Goal: Task Accomplishment & Management: Complete application form

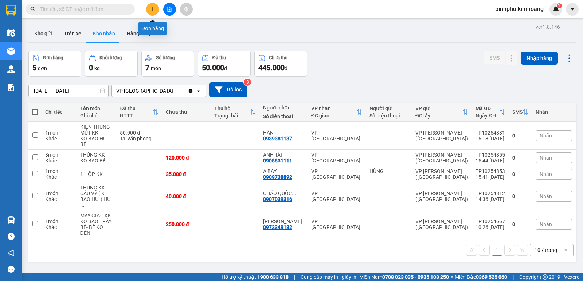
click at [152, 11] on icon "plus" at bounding box center [152, 9] width 5 height 5
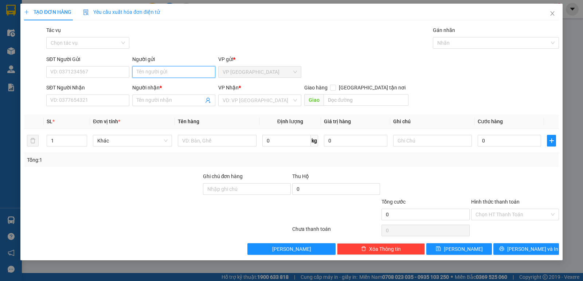
click at [143, 69] on input "Người gửi" at bounding box center [173, 72] width 83 height 12
click at [553, 12] on icon "close" at bounding box center [552, 14] width 6 height 6
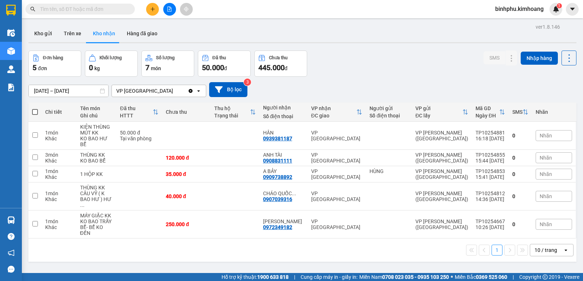
click at [112, 9] on input "text" at bounding box center [83, 9] width 86 height 8
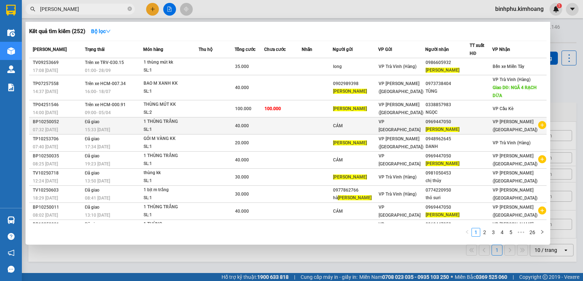
type input "KIM ANH"
click at [332, 123] on td at bounding box center [317, 126] width 31 height 17
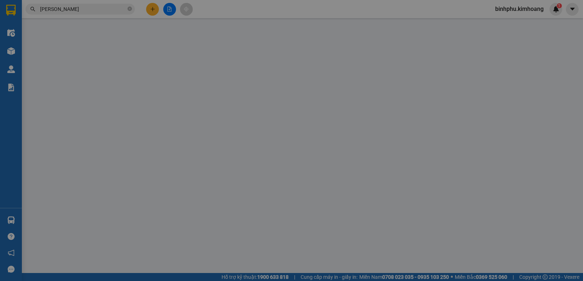
type input "CÁM"
type input "0969447050"
type input "KIM ANH"
type input "40.000"
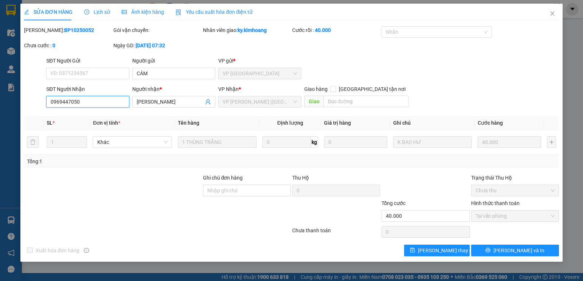
click at [51, 102] on input "0969447050" at bounding box center [87, 102] width 83 height 12
drag, startPoint x: 51, startPoint y: 102, endPoint x: 92, endPoint y: 103, distance: 40.8
click at [92, 103] on input "0969447050" at bounding box center [87, 102] width 83 height 12
click at [553, 9] on span "Close" at bounding box center [552, 14] width 20 height 20
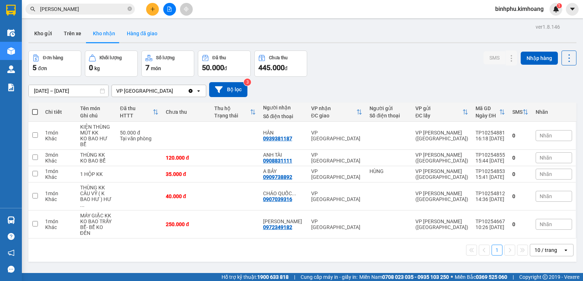
click at [147, 30] on button "Hàng đã giao" at bounding box center [142, 33] width 42 height 17
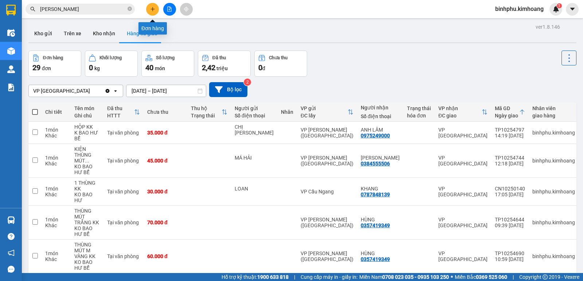
click at [149, 7] on button at bounding box center [152, 9] width 13 height 13
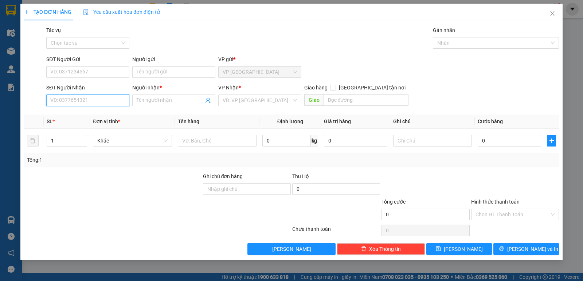
click at [64, 99] on input "SĐT Người Nhận" at bounding box center [87, 101] width 83 height 12
paste input "0969447050"
type input "0969447050"
click at [89, 114] on div "0969447050 - KIM ANH" at bounding box center [88, 115] width 74 height 8
type input "KIM ANH"
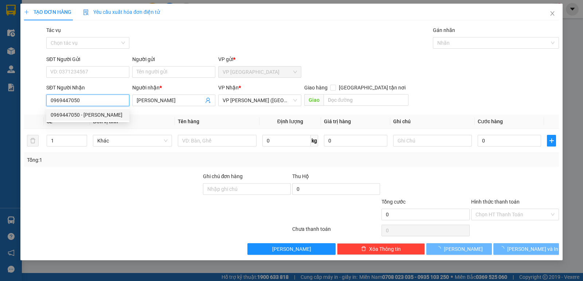
type input "40.000"
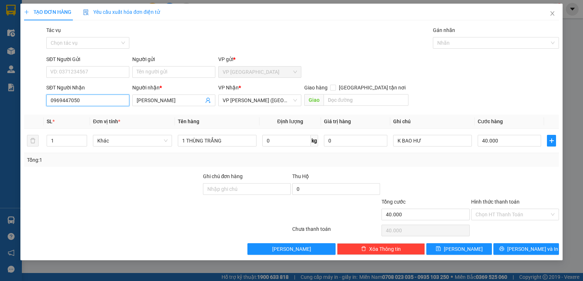
type input "0969447050"
click at [462, 177] on div at bounding box center [425, 185] width 89 height 25
click at [188, 75] on input "Người gửi" at bounding box center [173, 72] width 83 height 12
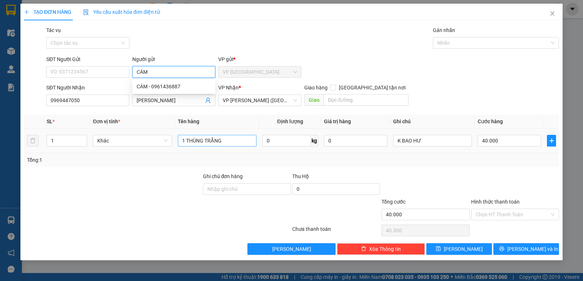
type input "CÁM"
click at [236, 138] on input "1 THÙNG TRẮNG" at bounding box center [217, 141] width 79 height 12
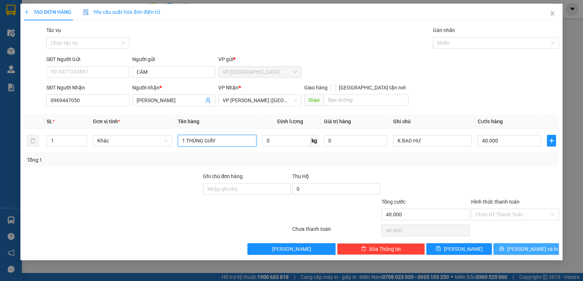
type input "1 THÙNG GIẤY"
click at [523, 247] on span "[PERSON_NAME] và In" at bounding box center [532, 249] width 51 height 8
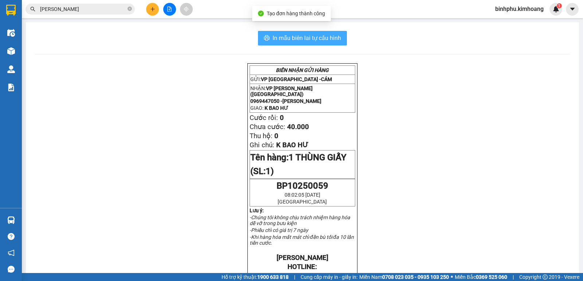
click at [299, 40] on span "In mẫu biên lai tự cấu hình" at bounding box center [306, 38] width 68 height 9
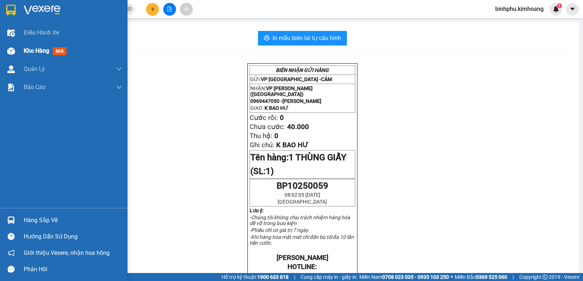
click at [23, 52] on div "Kho hàng mới" at bounding box center [63, 51] width 127 height 18
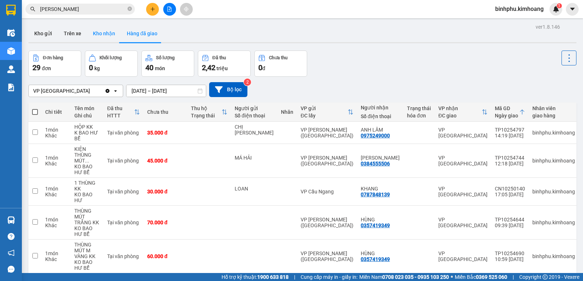
click at [99, 27] on button "Kho nhận" at bounding box center [104, 33] width 34 height 17
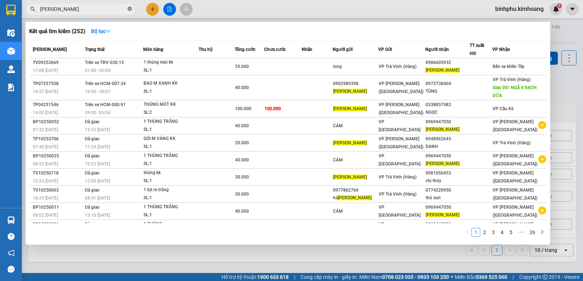
click at [131, 11] on icon "close-circle" at bounding box center [129, 9] width 4 height 4
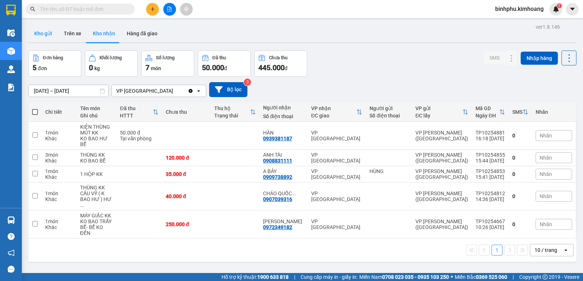
click at [51, 31] on button "Kho gửi" at bounding box center [42, 33] width 29 height 17
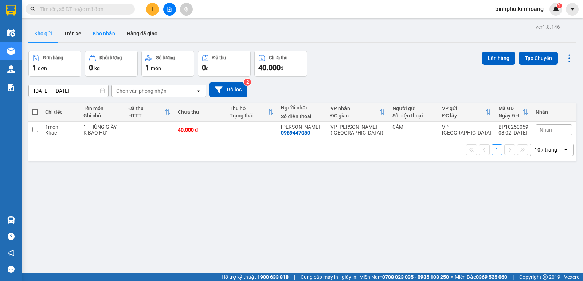
click at [91, 31] on button "Kho nhận" at bounding box center [104, 33] width 34 height 17
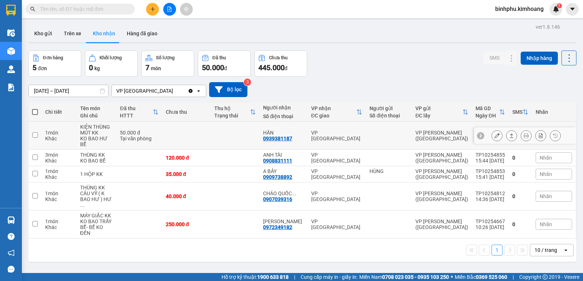
click at [494, 134] on icon at bounding box center [496, 135] width 5 height 5
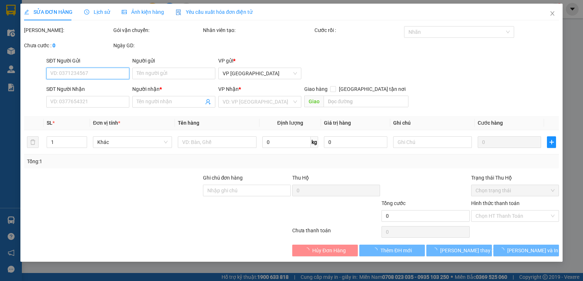
type input "0939381187"
type input "HÂN"
type input "50.000"
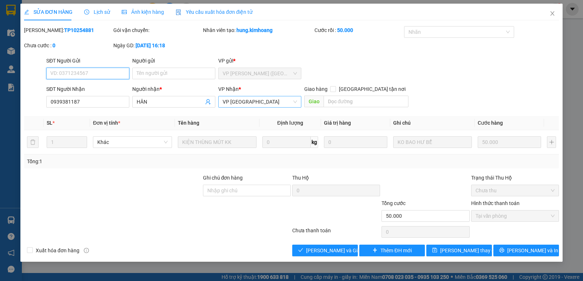
click at [242, 102] on span "VP [GEOGRAPHIC_DATA]" at bounding box center [259, 101] width 74 height 11
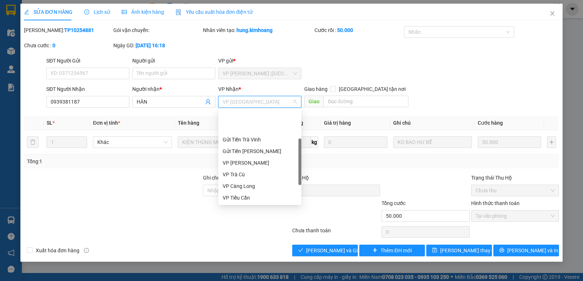
scroll to position [35, 0]
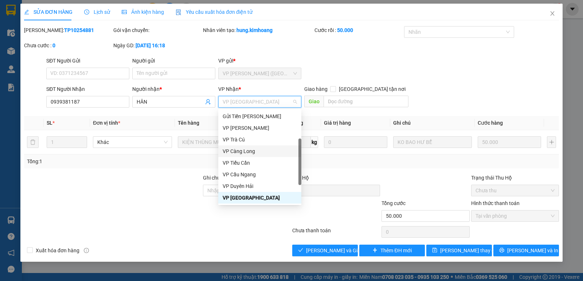
click at [235, 152] on div "VP Càng Long" at bounding box center [259, 151] width 74 height 8
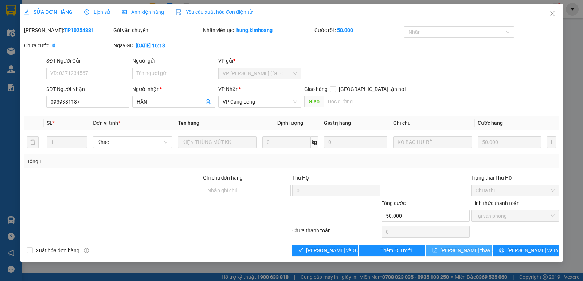
click at [457, 251] on span "Lưu thay đổi" at bounding box center [469, 251] width 58 height 8
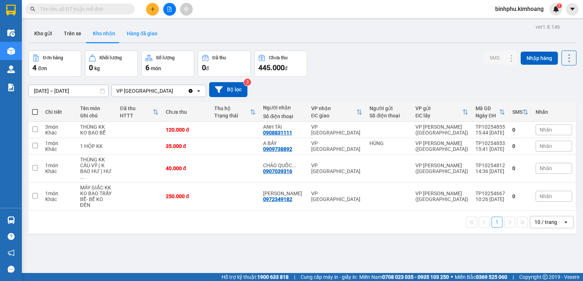
click at [135, 34] on button "Hàng đã giao" at bounding box center [142, 33] width 42 height 17
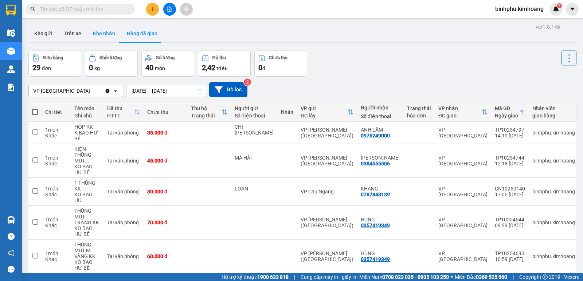
click at [96, 34] on button "Kho nhận" at bounding box center [104, 33] width 34 height 17
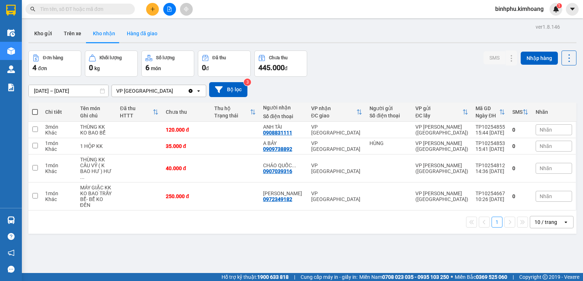
click at [122, 29] on button "Hàng đã giao" at bounding box center [142, 33] width 42 height 17
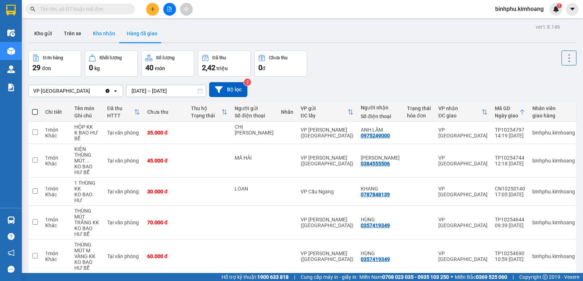
click at [103, 34] on button "Kho nhận" at bounding box center [104, 33] width 34 height 17
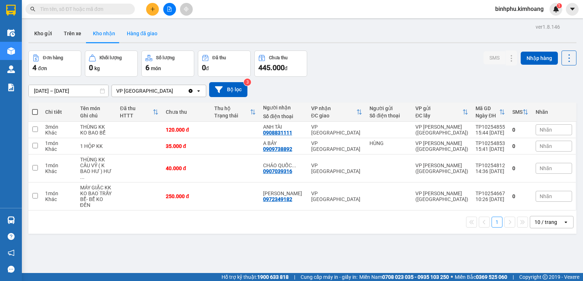
click at [130, 34] on button "Hàng đã giao" at bounding box center [142, 33] width 42 height 17
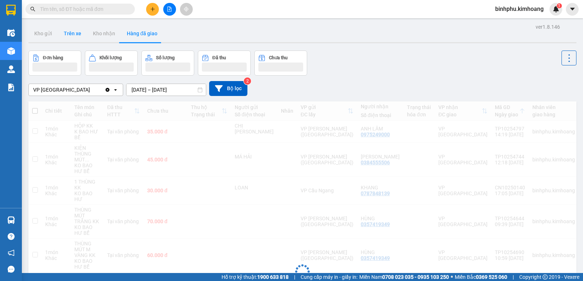
click at [71, 36] on button "Trên xe" at bounding box center [72, 33] width 29 height 17
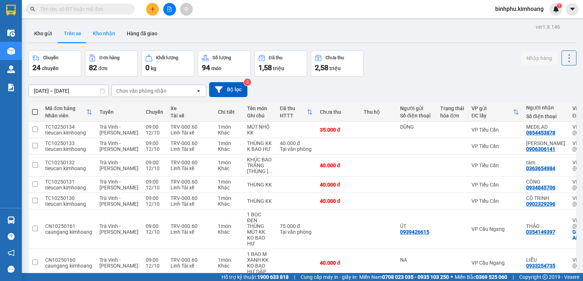
click at [91, 28] on button "Kho nhận" at bounding box center [104, 33] width 34 height 17
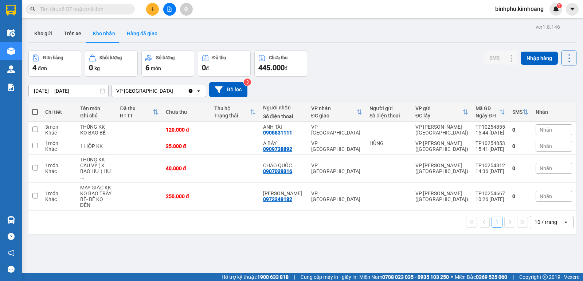
click at [149, 33] on button "Hàng đã giao" at bounding box center [142, 33] width 42 height 17
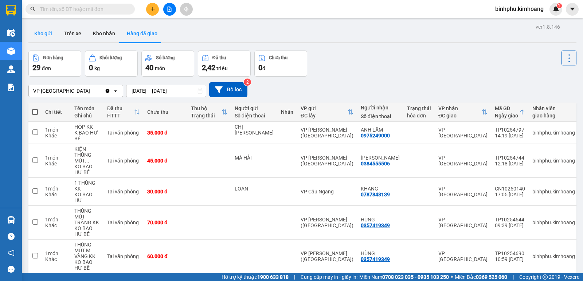
click at [46, 37] on button "Kho gửi" at bounding box center [42, 33] width 29 height 17
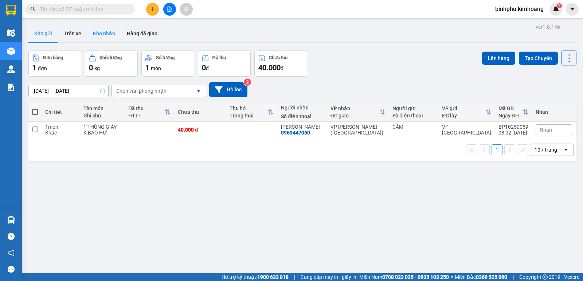
click at [104, 37] on button "Kho nhận" at bounding box center [104, 33] width 34 height 17
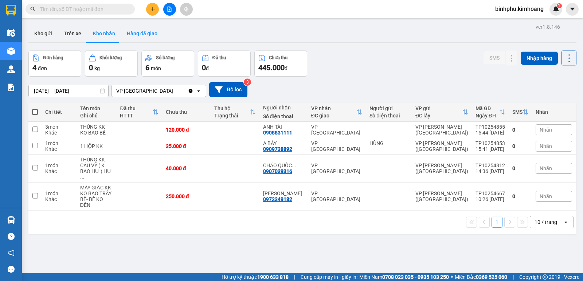
click at [137, 29] on button "Hàng đã giao" at bounding box center [142, 33] width 42 height 17
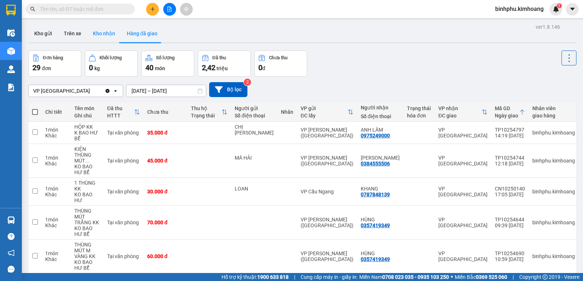
click at [99, 27] on button "Kho nhận" at bounding box center [104, 33] width 34 height 17
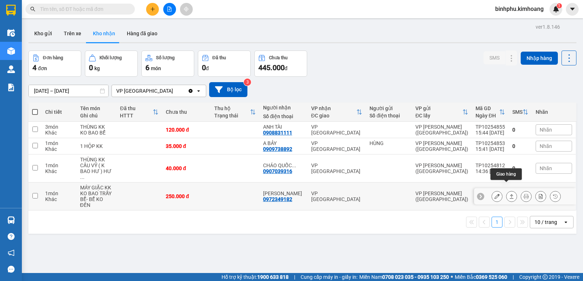
click at [509, 194] on icon at bounding box center [511, 196] width 5 height 5
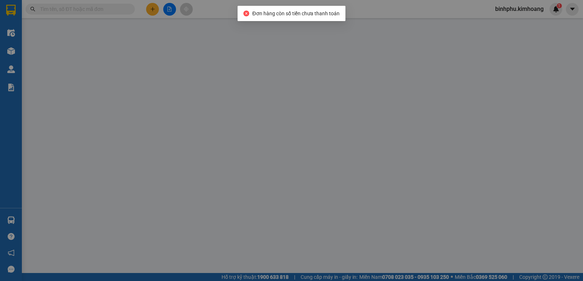
type input "0972349182"
type input "[PERSON_NAME]"
type input "250.000"
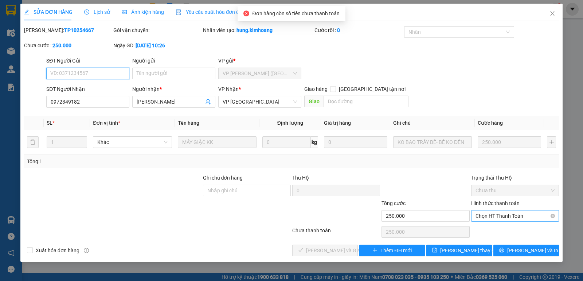
click at [497, 213] on span "Chọn HT Thanh Toán" at bounding box center [514, 216] width 79 height 11
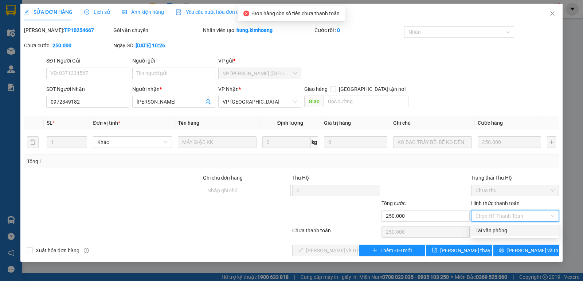
click at [492, 228] on div "Tại văn phòng" at bounding box center [514, 231] width 79 height 8
type input "0"
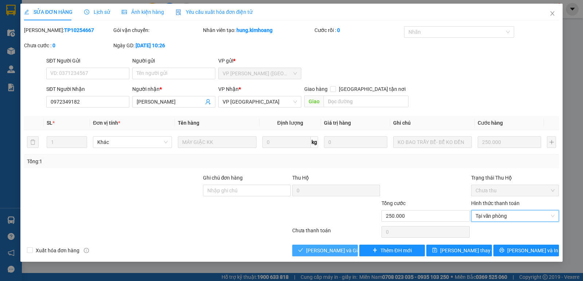
click at [331, 251] on span "Lưu và Giao hàng" at bounding box center [341, 251] width 70 height 8
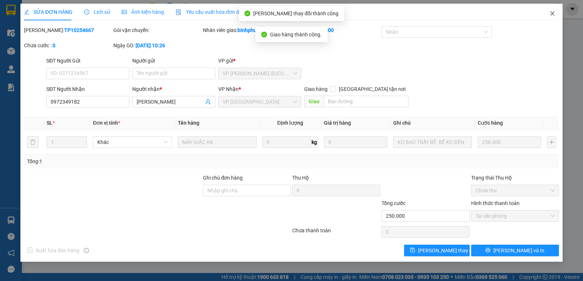
click at [555, 11] on span "Close" at bounding box center [552, 14] width 20 height 20
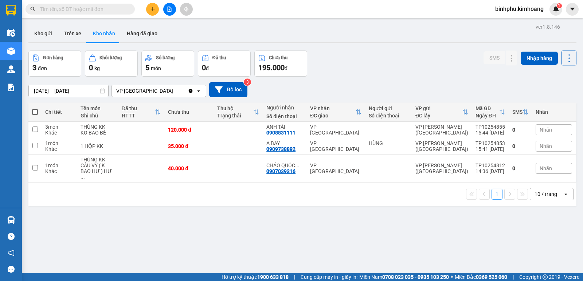
click at [119, 5] on span at bounding box center [79, 9] width 109 height 11
click at [106, 9] on input "text" at bounding box center [83, 9] width 86 height 8
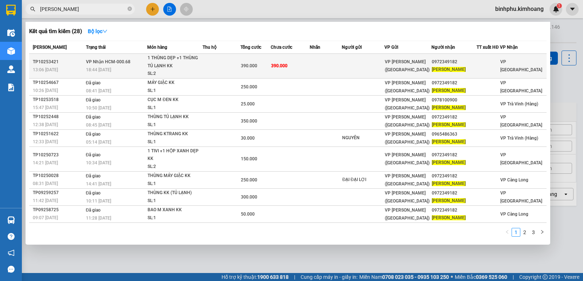
type input "[PERSON_NAME]"
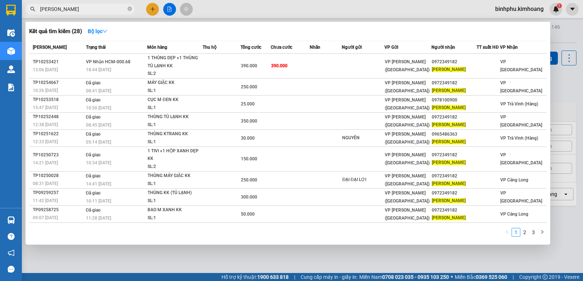
click at [374, 64] on td at bounding box center [363, 66] width 43 height 25
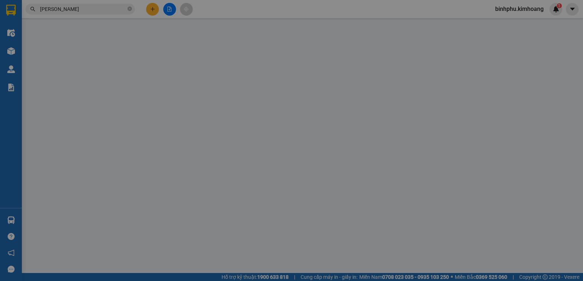
type input "0972349182"
type input "[PERSON_NAME]"
type input "390.000"
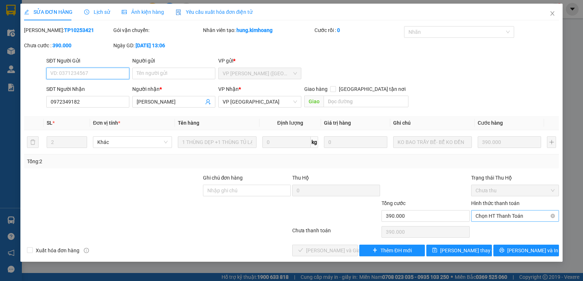
click at [506, 217] on span "Chọn HT Thanh Toán" at bounding box center [514, 216] width 79 height 11
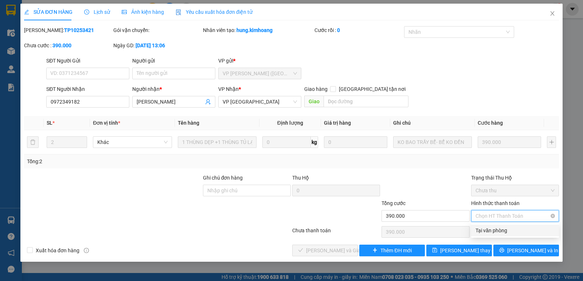
drag, startPoint x: 505, startPoint y: 230, endPoint x: 480, endPoint y: 220, distance: 27.1
click at [505, 231] on div "Tại văn phòng" at bounding box center [514, 231] width 79 height 8
type input "0"
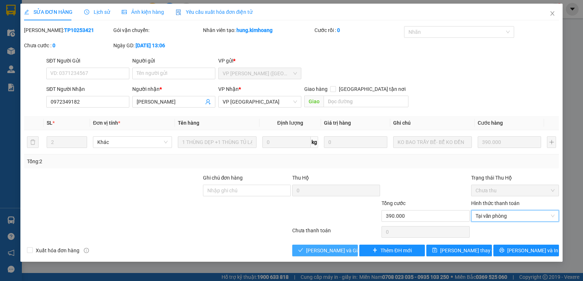
click at [333, 247] on span "Lưu và Giao hàng" at bounding box center [341, 251] width 70 height 8
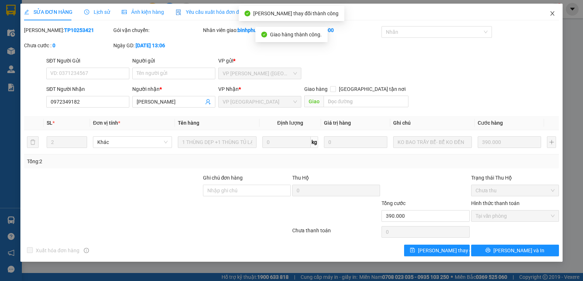
click at [552, 13] on icon "close" at bounding box center [552, 14] width 6 height 6
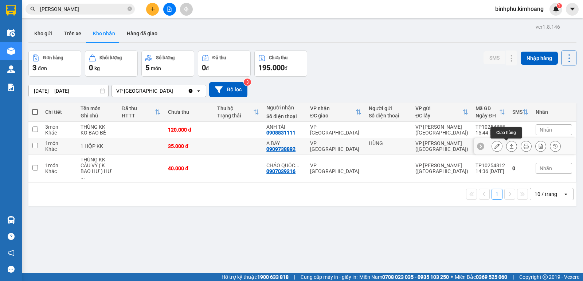
click at [506, 143] on button at bounding box center [511, 146] width 10 height 13
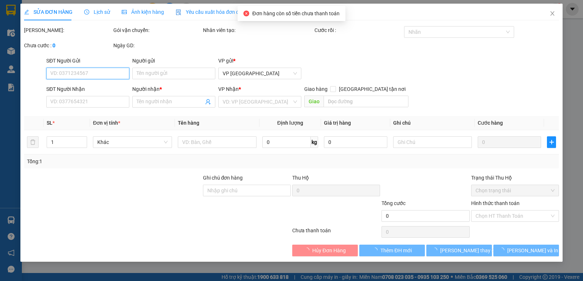
type input "HÙNG"
type input "0909738892"
type input "A BẢY"
type input "35.000"
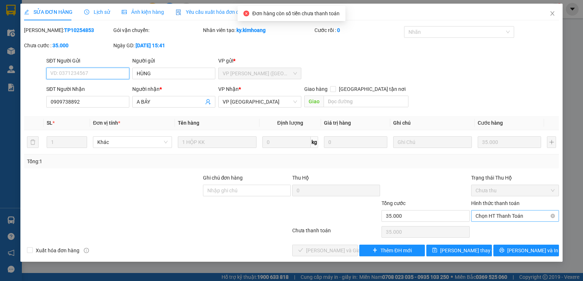
click at [515, 216] on span "Chọn HT Thanh Toán" at bounding box center [514, 216] width 79 height 11
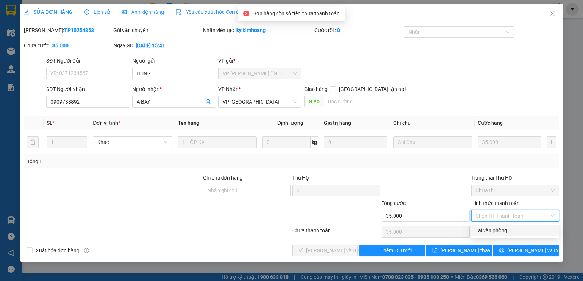
click at [503, 226] on div "Tại văn phòng" at bounding box center [515, 231] width 88 height 12
type input "0"
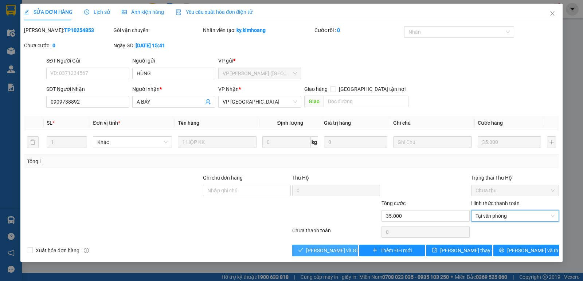
click at [328, 249] on span "Lưu và Giao hàng" at bounding box center [341, 251] width 70 height 8
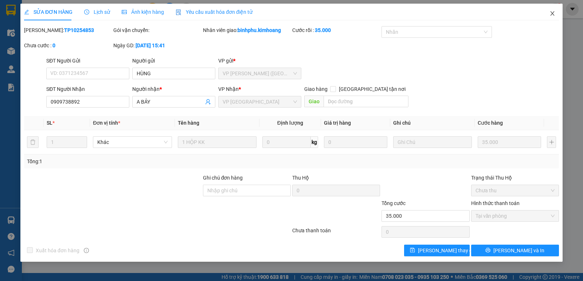
click at [551, 6] on span "Close" at bounding box center [552, 14] width 20 height 20
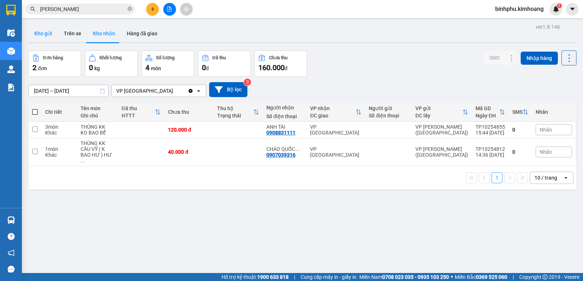
click at [48, 28] on button "Kho gửi" at bounding box center [42, 33] width 29 height 17
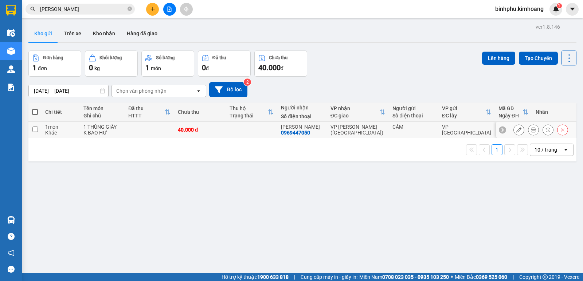
click at [149, 129] on td at bounding box center [149, 130] width 49 height 16
checkbox input "true"
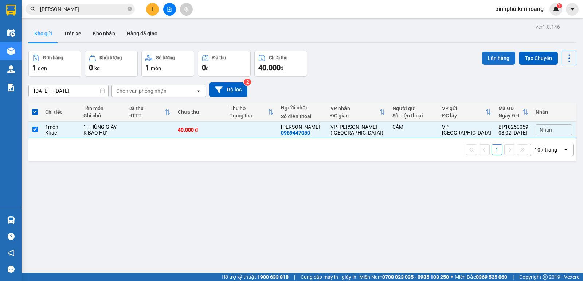
click at [485, 56] on button "Lên hàng" at bounding box center [498, 58] width 33 height 13
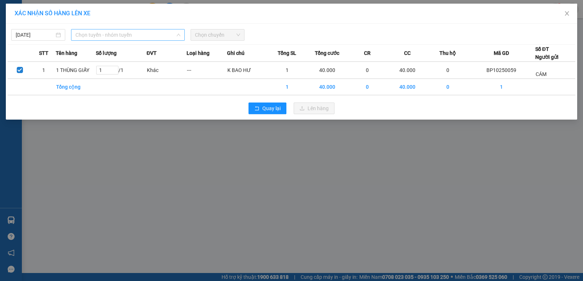
click at [165, 34] on span "Chọn tuyến - nhóm tuyến" at bounding box center [127, 34] width 105 height 11
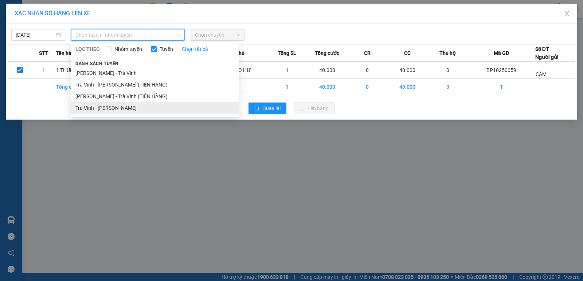
click at [135, 103] on li "Trà Vinh - Hồ Chí Minh" at bounding box center [155, 108] width 168 height 12
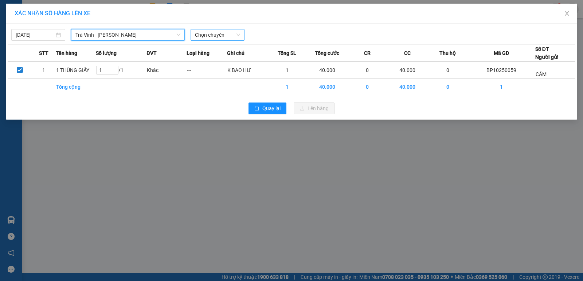
click at [211, 35] on span "Chọn chuyến" at bounding box center [217, 34] width 45 height 11
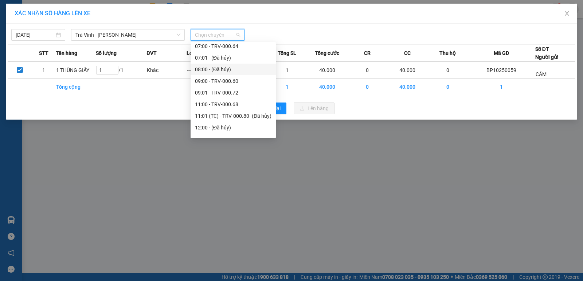
scroll to position [109, 0]
click at [199, 79] on div "09:00 - TRV-000.60" at bounding box center [233, 80] width 76 height 8
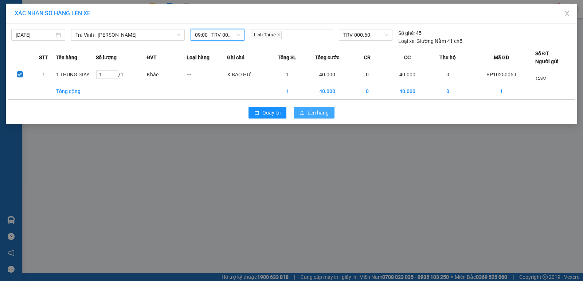
click at [313, 111] on span "Lên hàng" at bounding box center [317, 113] width 21 height 8
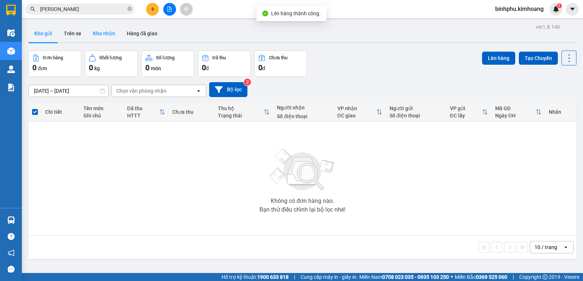
click at [94, 30] on button "Kho nhận" at bounding box center [104, 33] width 34 height 17
